Goal: Communication & Community: Answer question/provide support

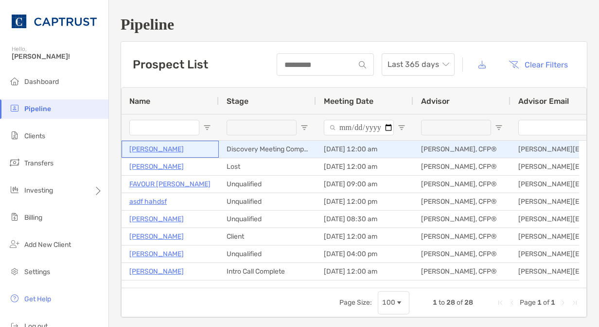
click at [163, 149] on p "[PERSON_NAME]" at bounding box center [156, 149] width 54 height 12
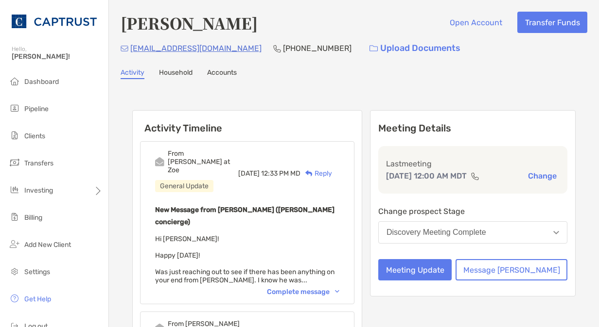
click at [332, 169] on div "Reply" at bounding box center [316, 174] width 32 height 10
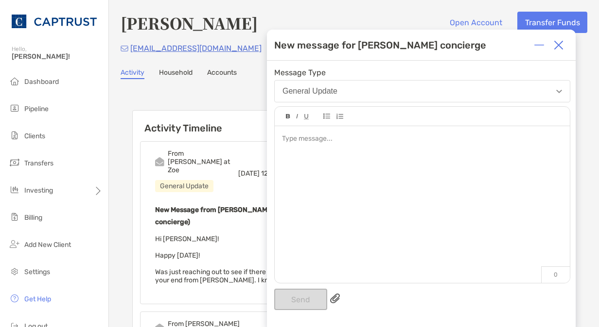
click at [326, 155] on div at bounding box center [422, 199] width 295 height 147
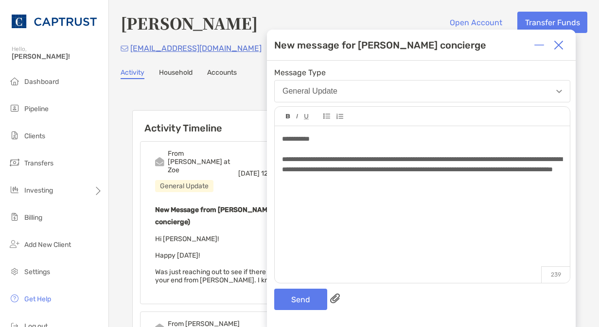
click at [324, 170] on span "**********" at bounding box center [422, 164] width 280 height 17
click at [310, 291] on button "Send" at bounding box center [300, 299] width 53 height 21
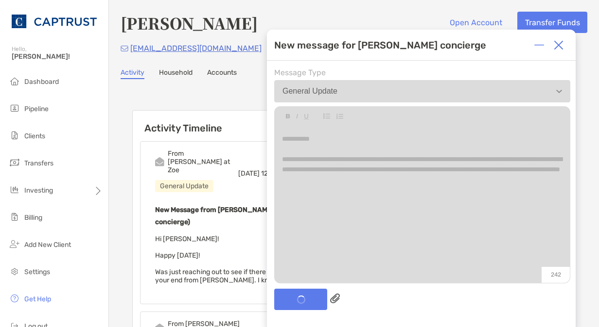
click at [309, 294] on div "Send" at bounding box center [422, 299] width 296 height 21
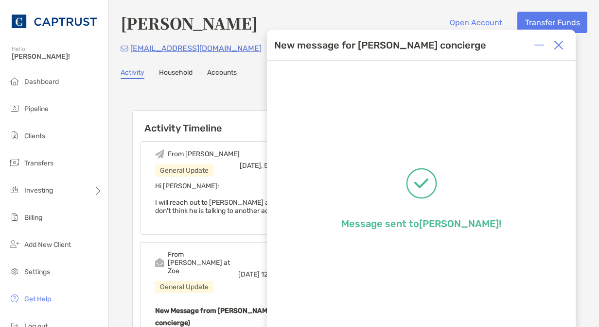
click at [561, 43] on img at bounding box center [558, 45] width 10 height 10
